Goal: Task Accomplishment & Management: Manage account settings

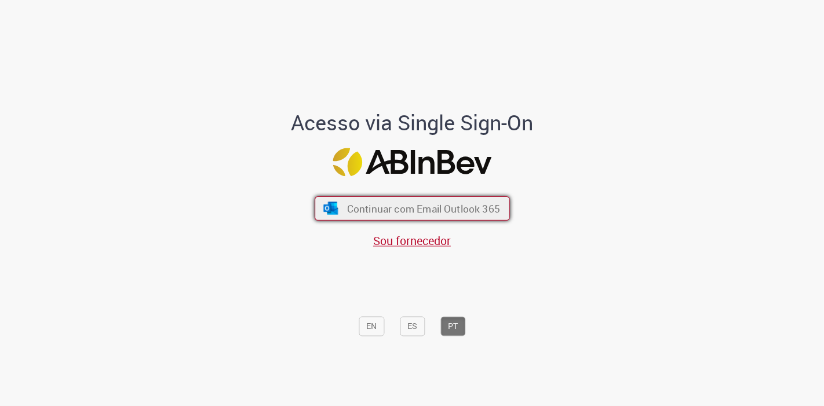
click at [342, 206] on button "Continuar com Email Outlook 365" at bounding box center [412, 209] width 195 height 24
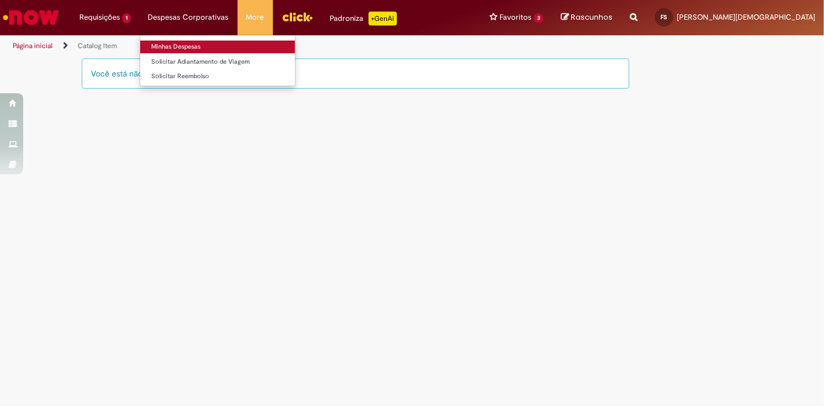
click at [188, 46] on link "Minhas Despesas" at bounding box center [217, 47] width 155 height 13
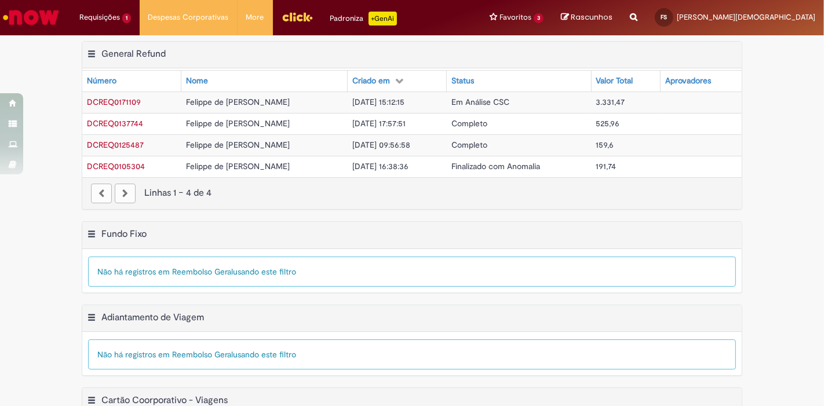
click at [276, 101] on td "Felippe de [PERSON_NAME]" at bounding box center [264, 102] width 166 height 21
